Goal: Find specific page/section

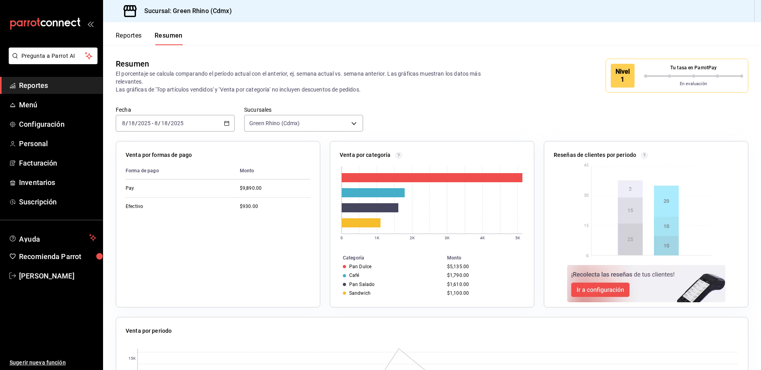
click at [134, 35] on button "Reportes" at bounding box center [129, 38] width 26 height 13
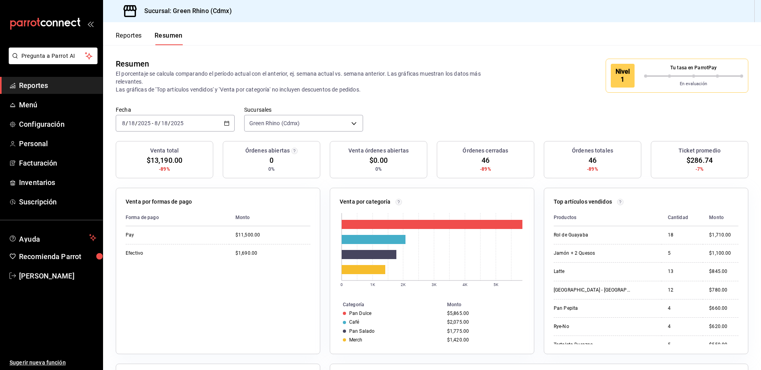
click at [138, 32] on button "Reportes" at bounding box center [129, 38] width 26 height 13
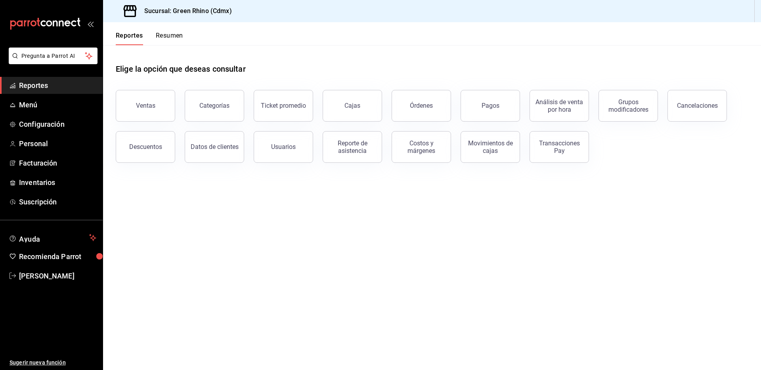
click at [156, 107] on button "Ventas" at bounding box center [145, 106] width 59 height 32
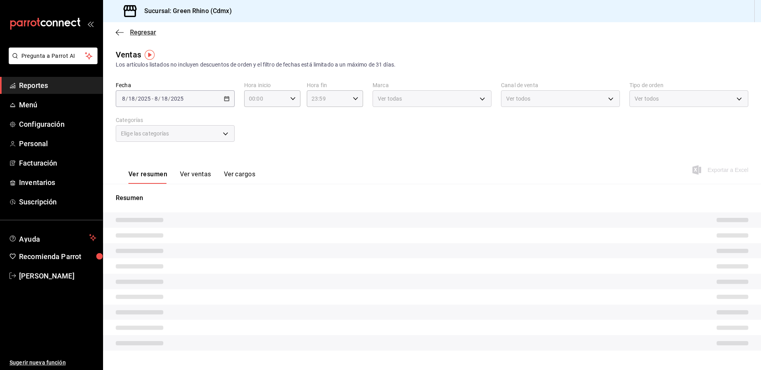
click at [148, 31] on span "Regresar" at bounding box center [143, 33] width 26 height 8
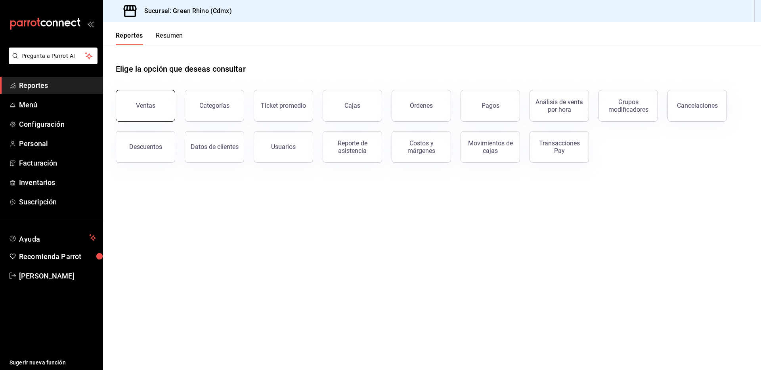
click at [154, 102] on button "Ventas" at bounding box center [145, 106] width 59 height 32
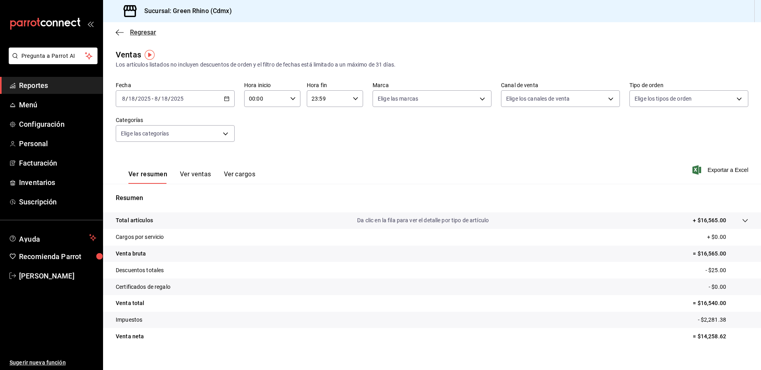
click at [155, 36] on div "Regresar" at bounding box center [432, 32] width 658 height 20
click at [152, 30] on span "Regresar" at bounding box center [143, 33] width 26 height 8
